Goal: Task Accomplishment & Management: Use online tool/utility

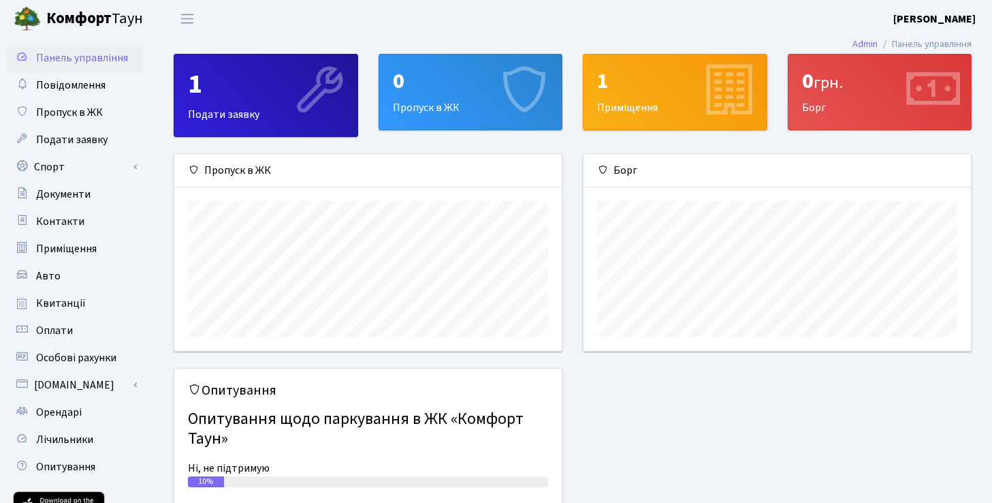
scroll to position [197, 387]
click at [91, 159] on link "Спорт" at bounding box center [75, 166] width 136 height 27
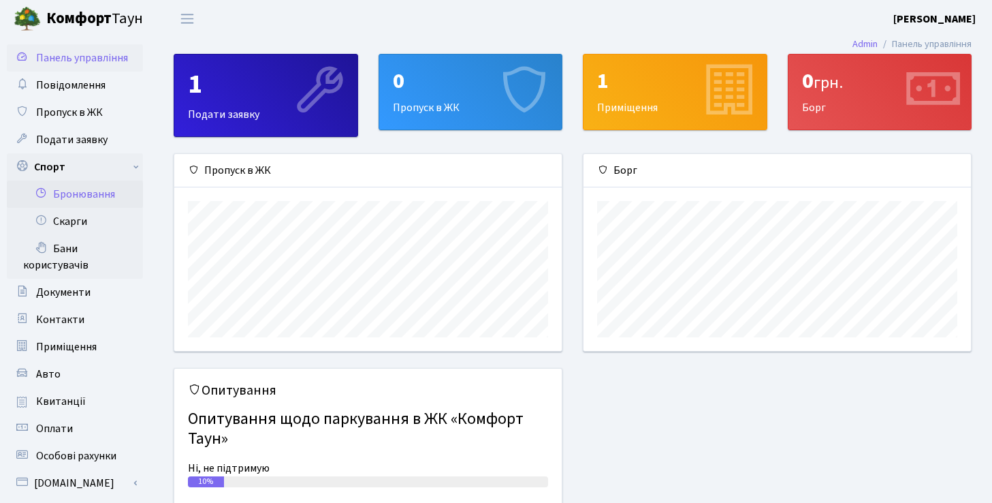
click at [107, 191] on link "Бронювання" at bounding box center [75, 193] width 136 height 27
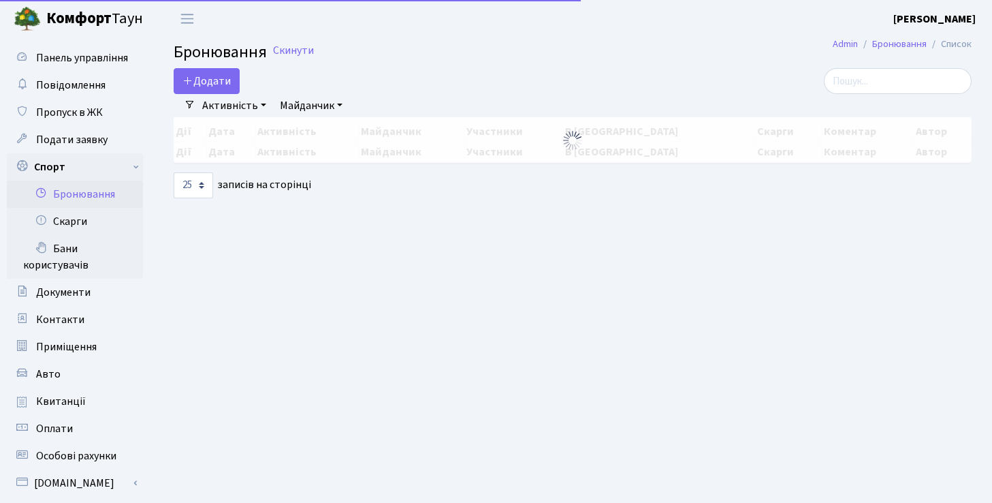
select select "25"
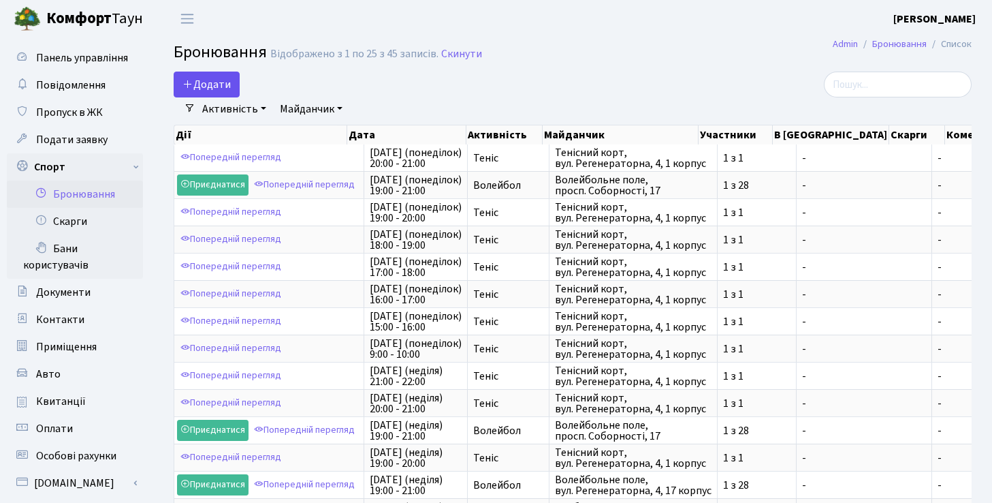
click at [217, 81] on button "Додати" at bounding box center [207, 85] width 66 height 26
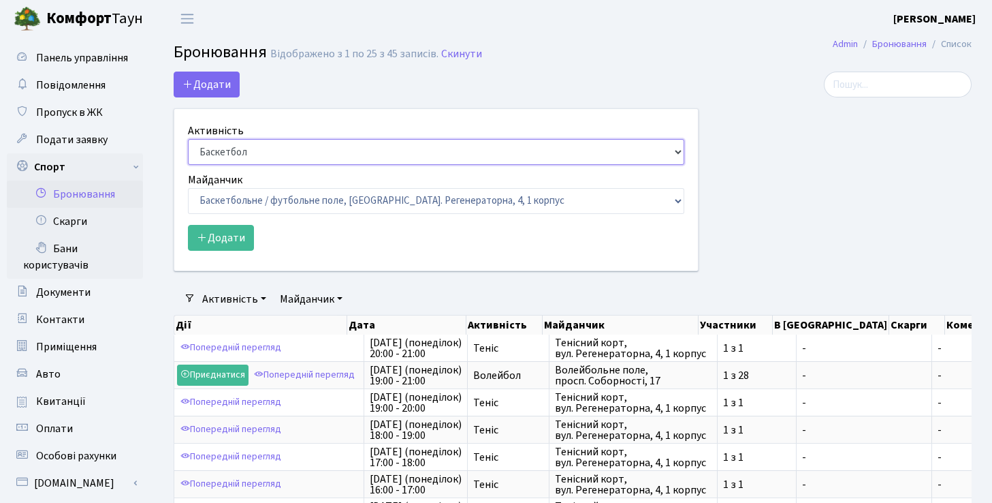
select select "1"
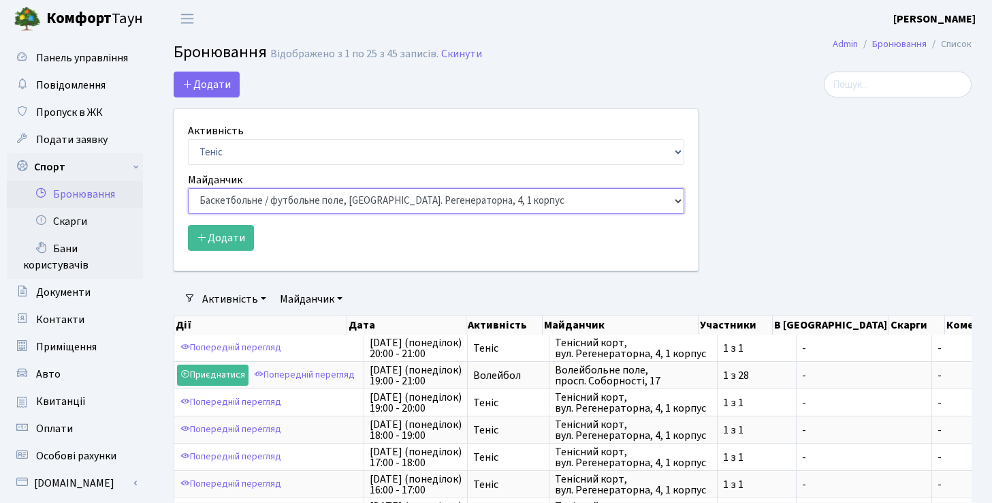
select select "1"
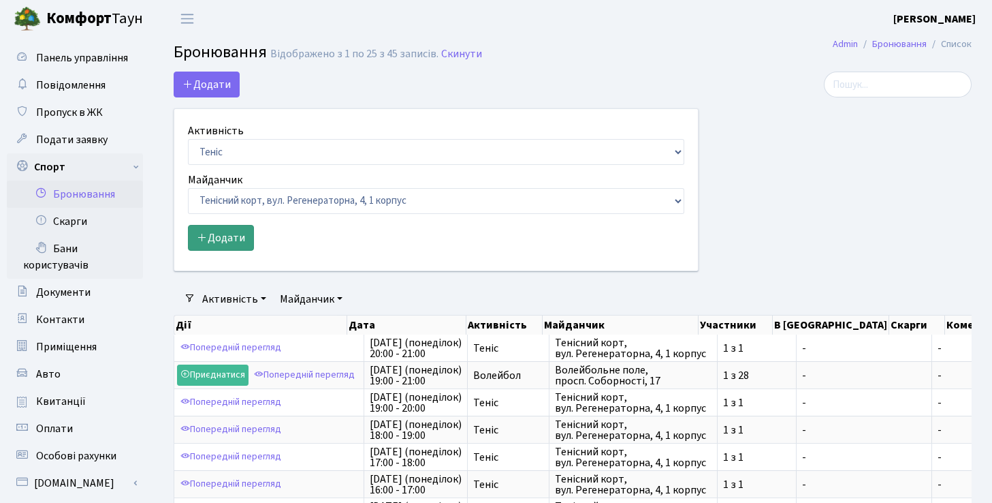
click at [225, 240] on button "Додати" at bounding box center [221, 238] width 66 height 26
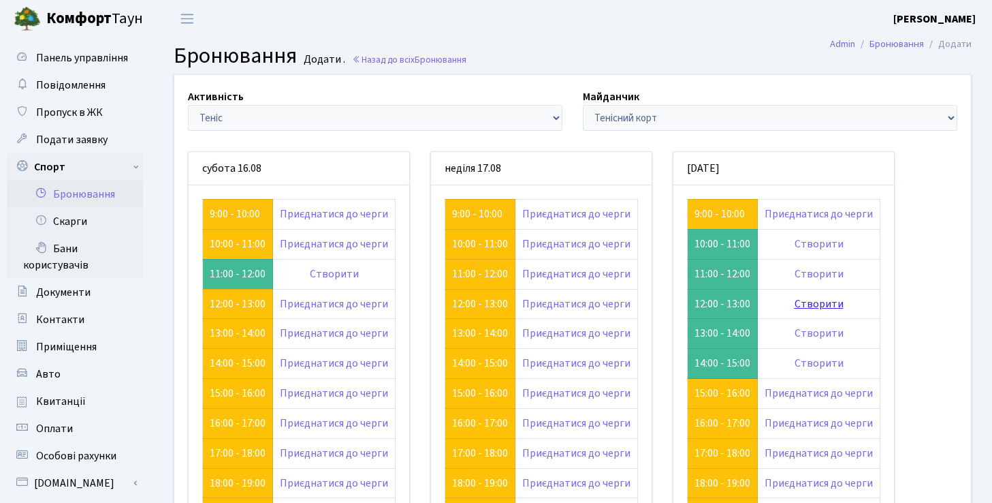
click at [823, 304] on link "Створити" at bounding box center [819, 303] width 49 height 15
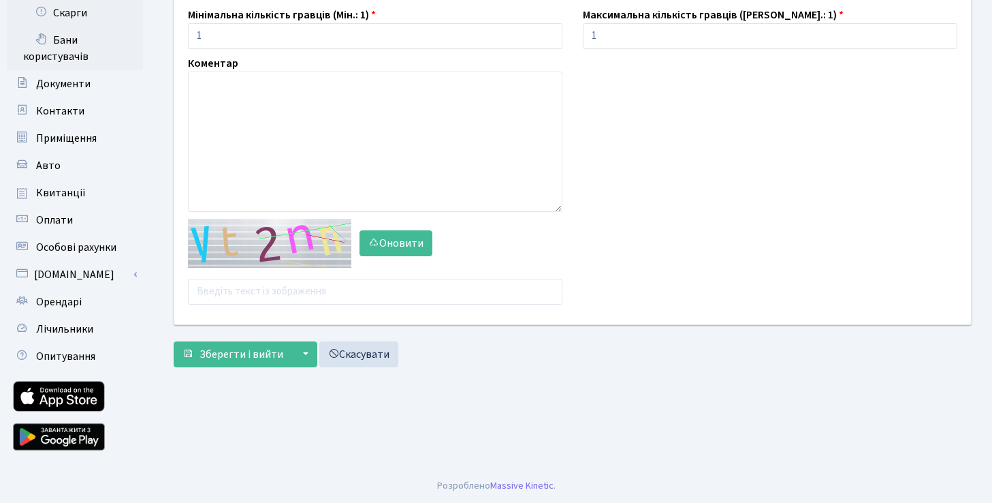
scroll to position [208, 0]
click at [296, 289] on input "text" at bounding box center [375, 292] width 375 height 26
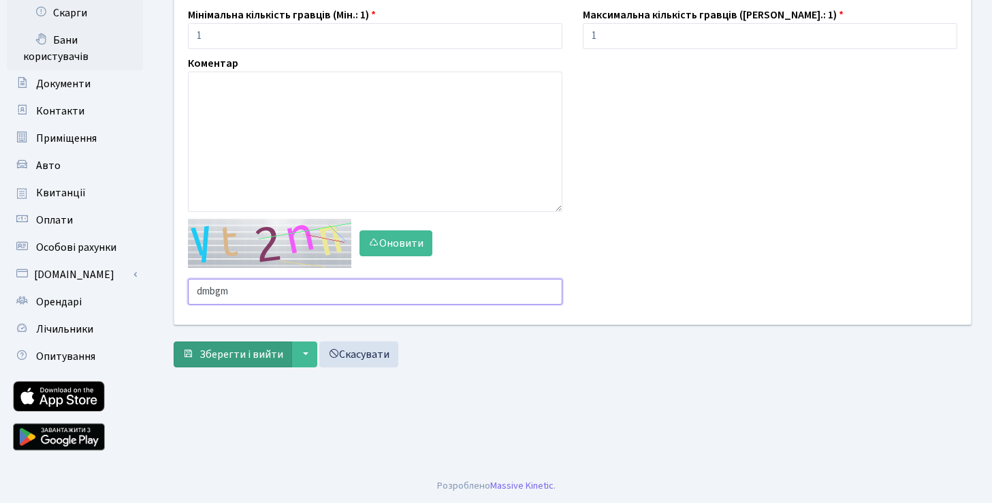
type input "dmbgm"
click at [229, 359] on span "Зберегти і вийти" at bounding box center [242, 354] width 84 height 15
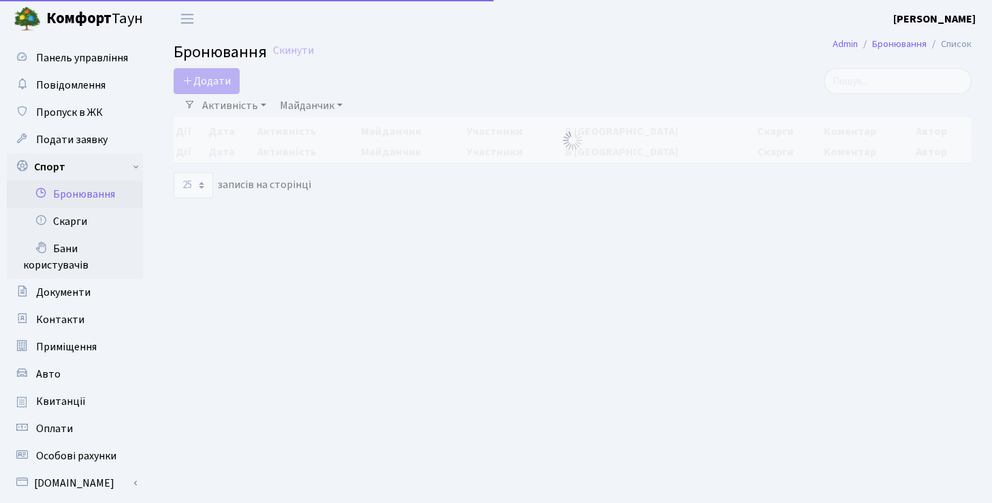
select select "25"
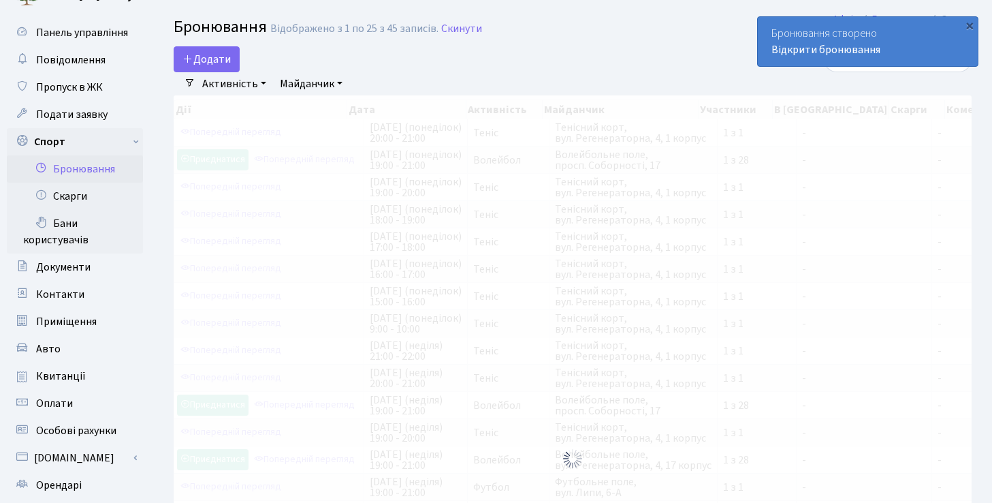
scroll to position [38, 0]
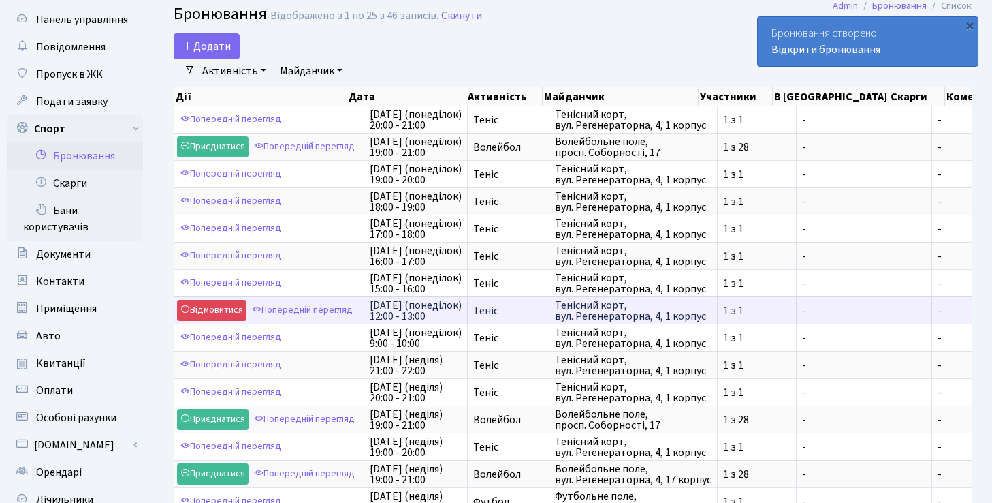
drag, startPoint x: 370, startPoint y: 303, endPoint x: 535, endPoint y: 317, distance: 165.4
click at [535, 317] on tr "Відмовитися Попередній перегляд [DATE] (понеділок) 12:00 - 13:00 Теніс Тенісний…" at bounding box center [701, 309] width 1055 height 27
copy tr "[DATE] (понеділок) 12:00 - 13:00 Теніс"
